Goal: Find specific page/section: Find specific page/section

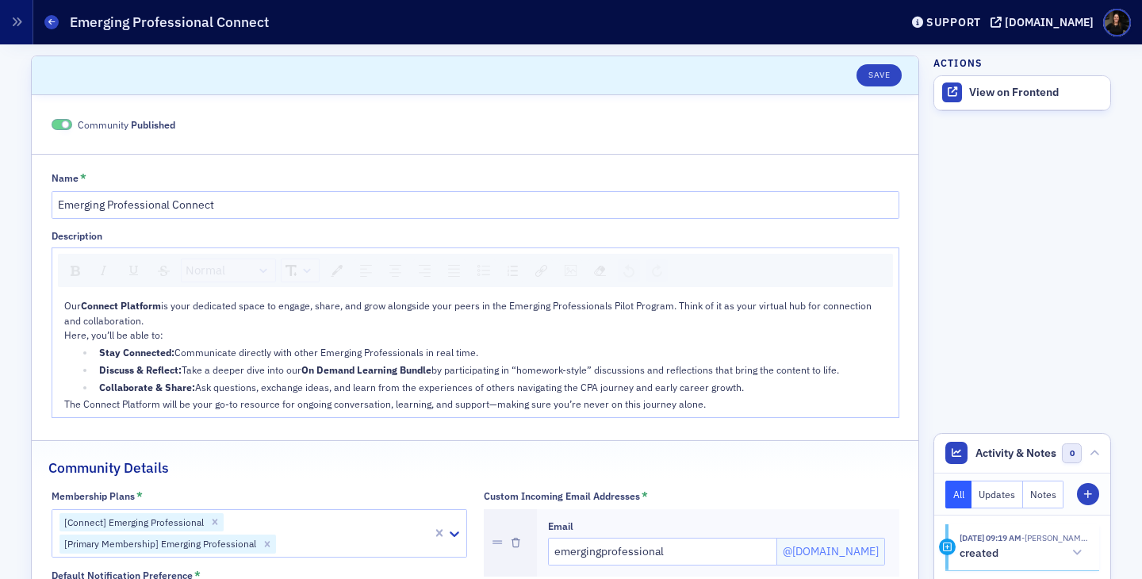
scroll to position [119, 0]
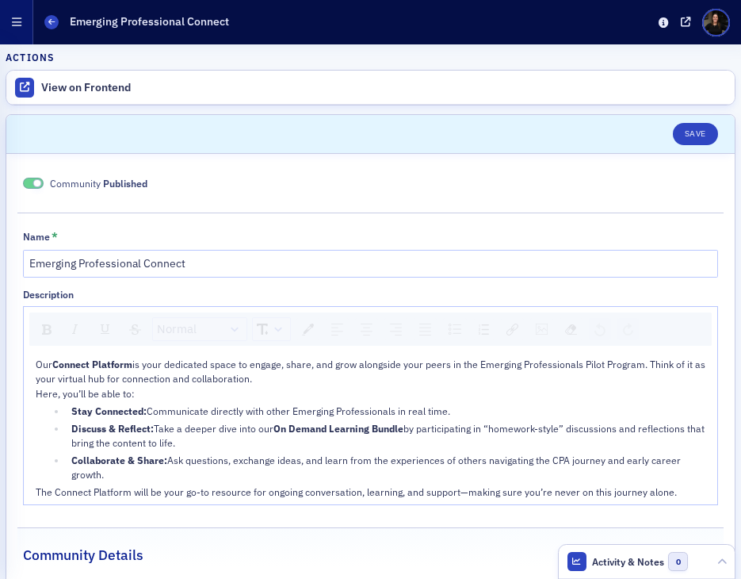
click at [14, 18] on icon "button" at bounding box center [17, 22] width 10 height 11
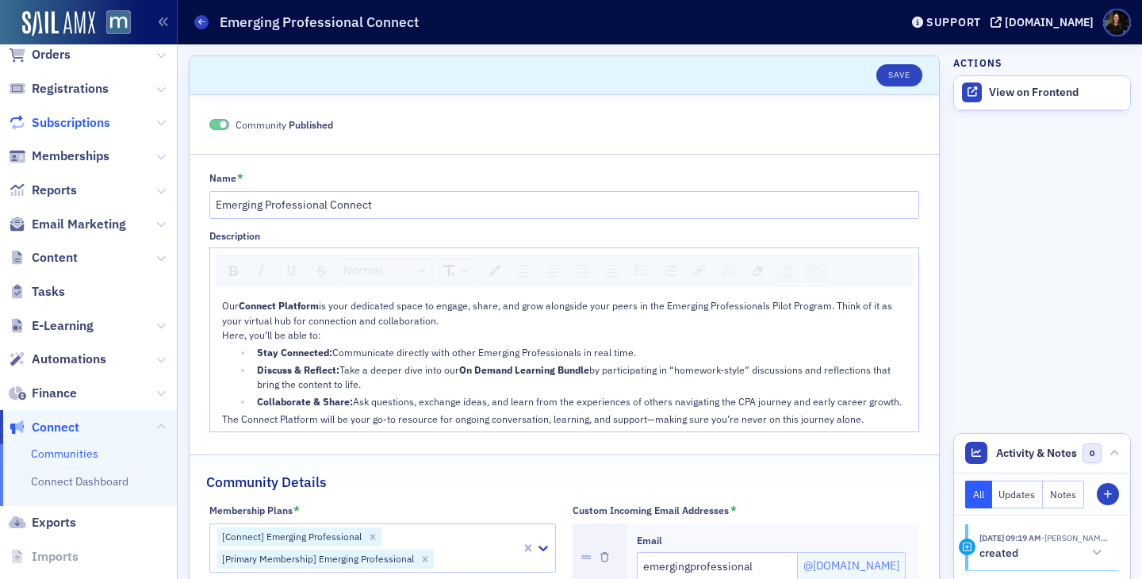
scroll to position [0, 0]
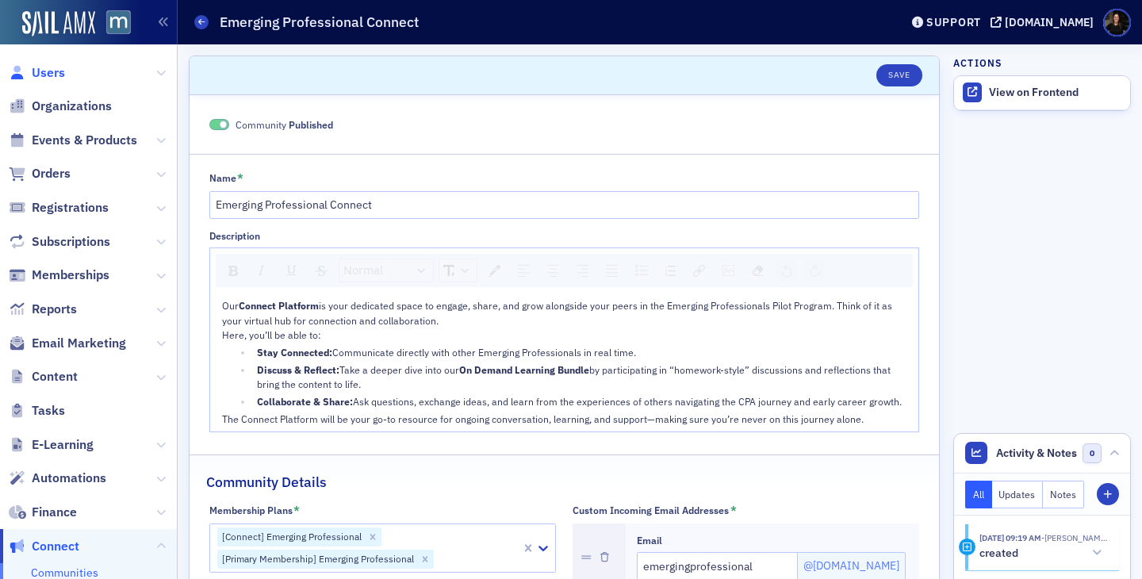
click at [50, 71] on span "Users" at bounding box center [48, 72] width 33 height 17
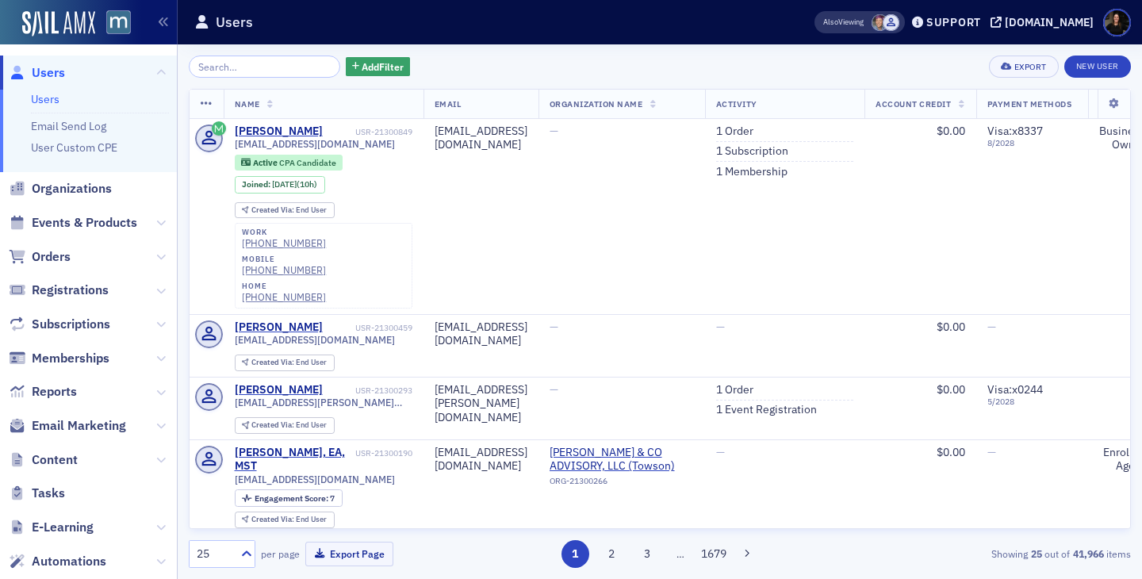
click at [237, 74] on input "search" at bounding box center [264, 67] width 151 height 22
type input "y"
click at [75, 193] on span "Organizations" at bounding box center [72, 188] width 80 height 17
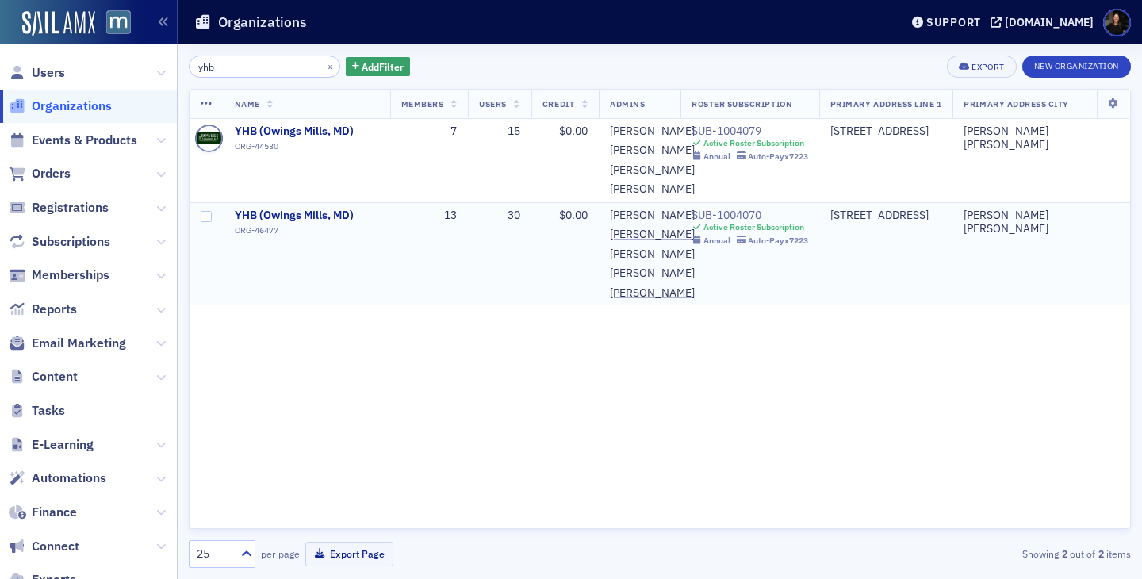
type input "yhb"
click at [726, 223] on div "SUB-1004070" at bounding box center [750, 216] width 117 height 14
click at [743, 129] on div "SUB-1004079" at bounding box center [750, 132] width 117 height 14
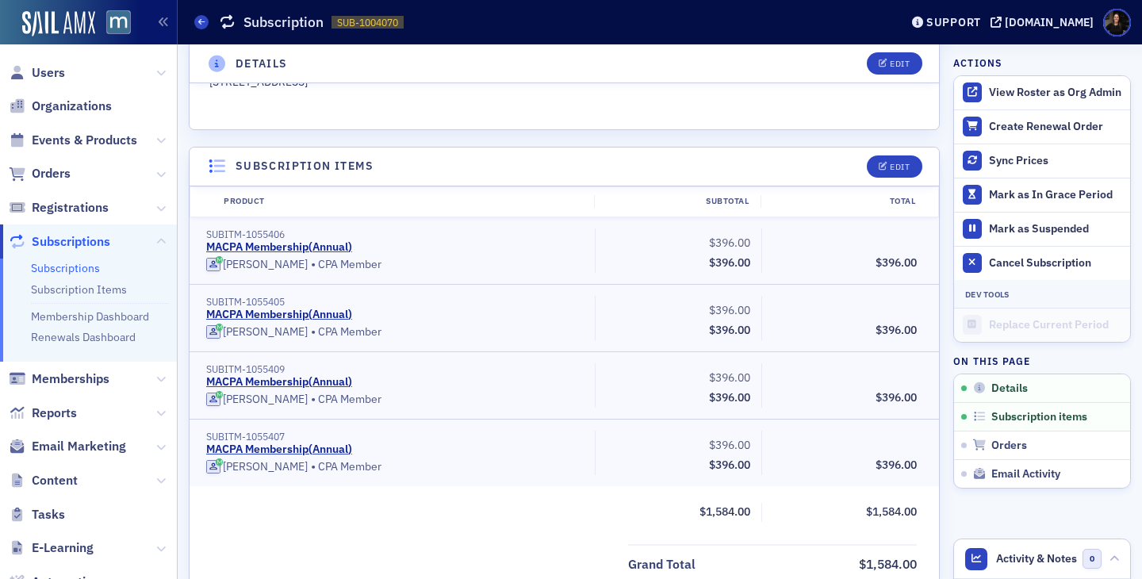
scroll to position [353, 0]
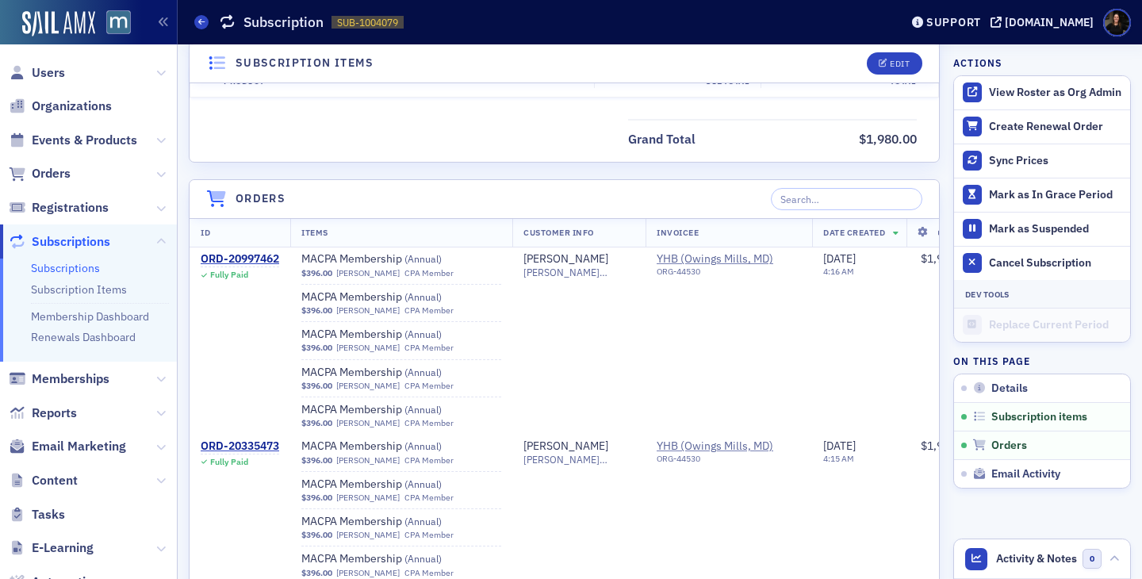
scroll to position [845, 0]
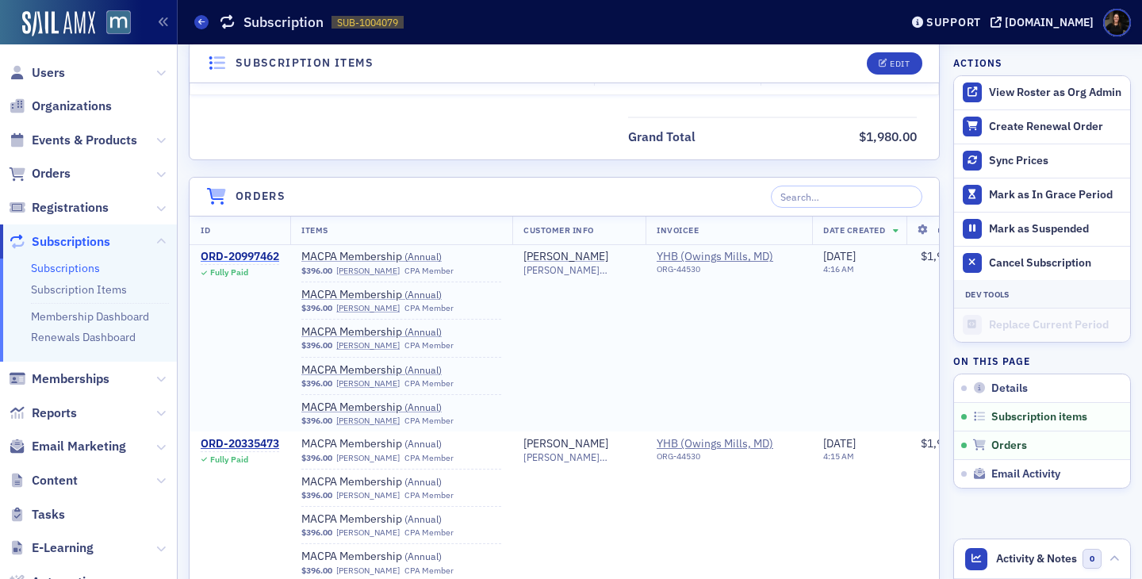
click at [256, 255] on div "ORD-20997462" at bounding box center [240, 257] width 79 height 14
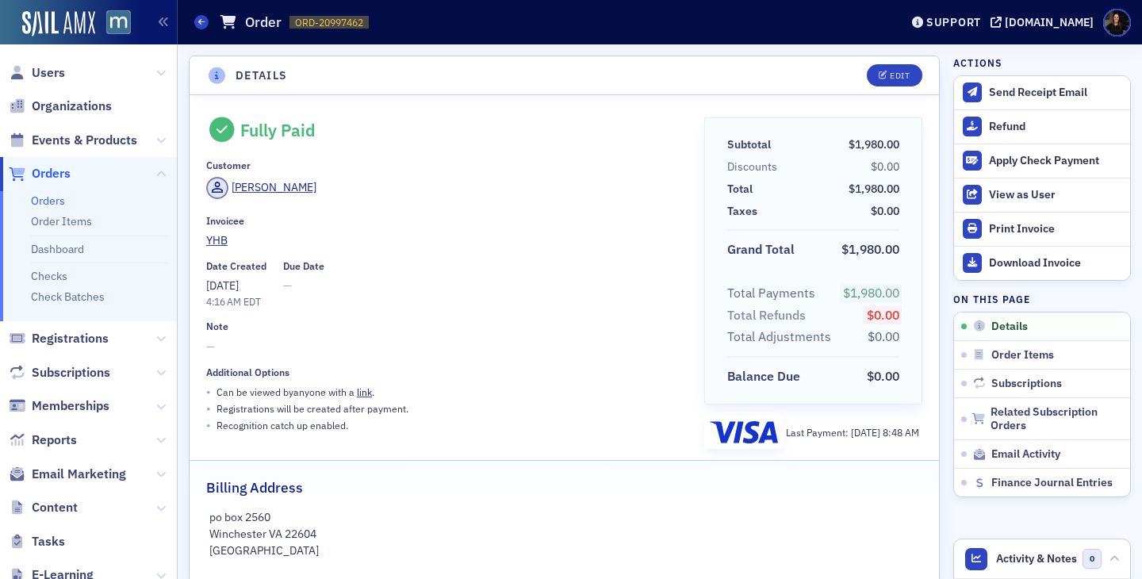
click at [40, 81] on span "Users" at bounding box center [88, 73] width 177 height 34
click at [41, 74] on span "Users" at bounding box center [48, 72] width 33 height 17
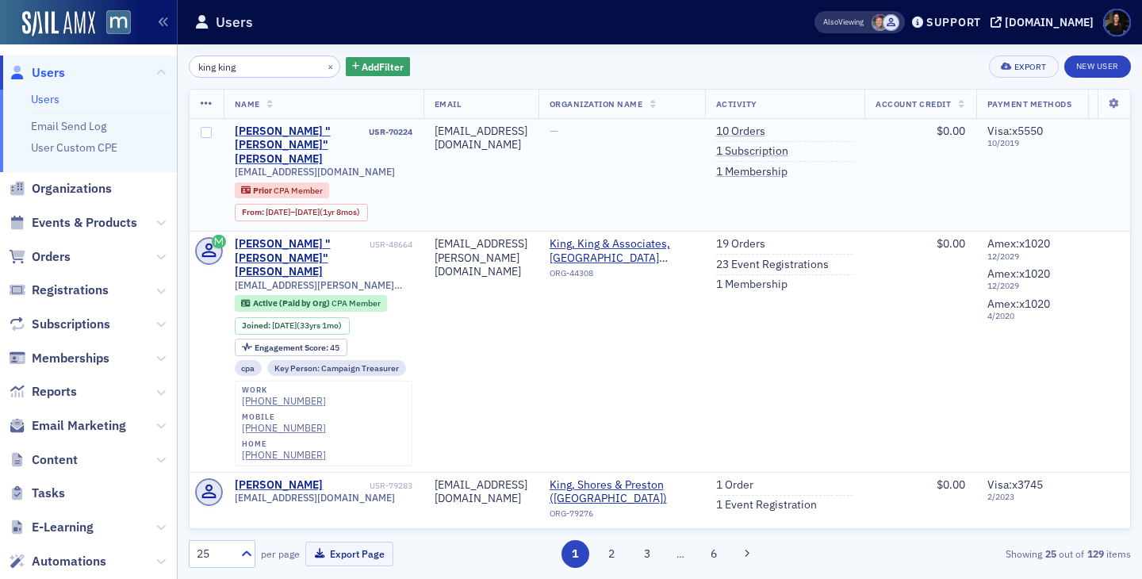
type input "king king"
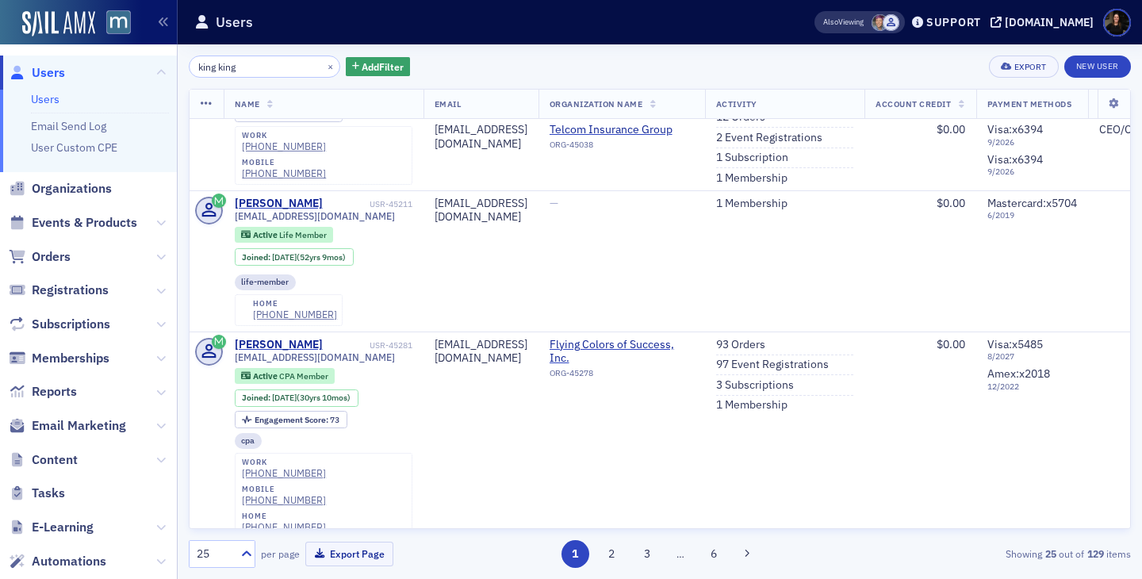
scroll to position [518, 0]
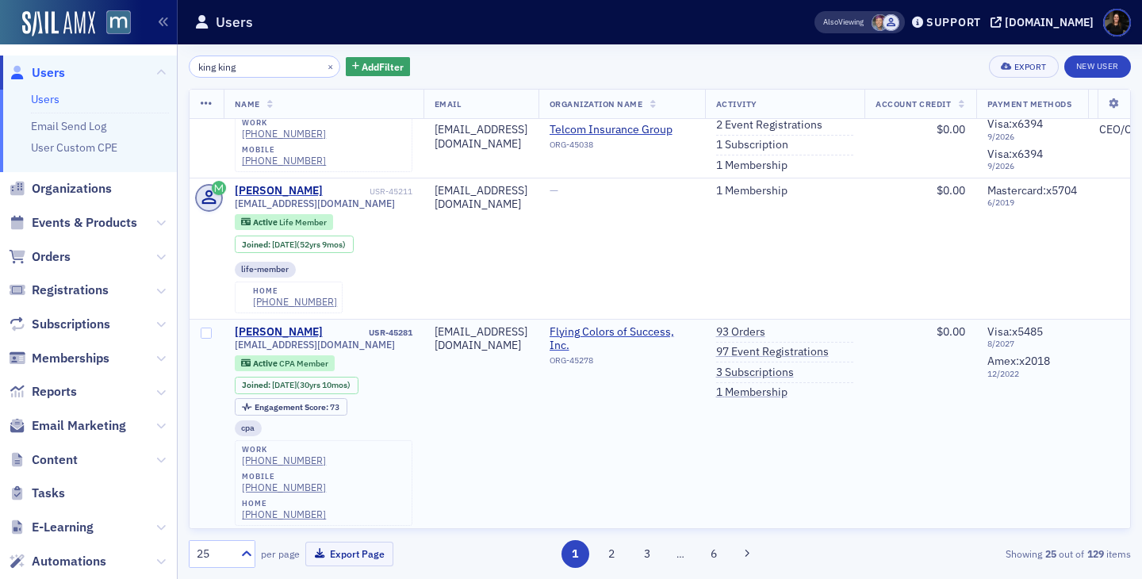
drag, startPoint x: 555, startPoint y: 224, endPoint x: 562, endPoint y: 234, distance: 11.9
click at [538, 319] on td "[EMAIL_ADDRESS][DOMAIN_NAME]" at bounding box center [480, 425] width 115 height 213
